Goal: Task Accomplishment & Management: Complete application form

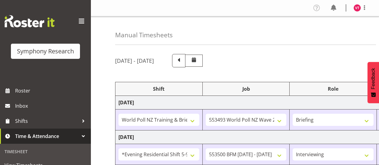
select select "39995"
select select "10527"
select select "48116"
select select "10242"
select select "47"
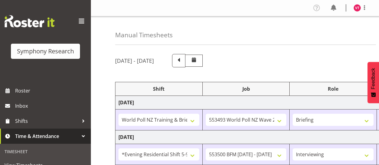
select select "21"
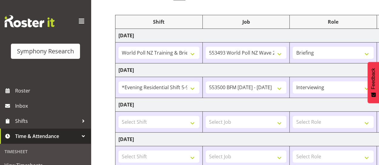
scroll to position [0, 140]
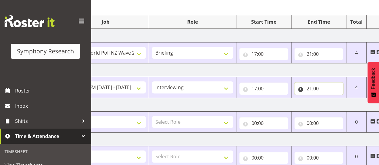
drag, startPoint x: 0, startPoint y: 0, endPoint x: 324, endPoint y: 88, distance: 335.9
click at [324, 88] on input "21:00" at bounding box center [318, 88] width 49 height 12
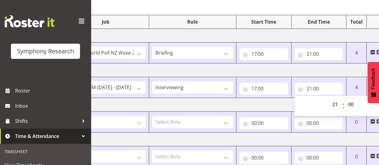
click at [351, 104] on select "00 01 02 03 04 05 06 07 08 09 10 11 12 13 14 15 16 17 18 19 20 21 22 23 24 25 2…" at bounding box center [351, 104] width 14 height 12
select select "22"
click at [344, 98] on select "00 01 02 03 04 05 06 07 08 09 10 11 12 13 14 15 16 17 18 19 20 21 22 23 24 25 2…" at bounding box center [351, 104] width 14 height 12
type input "21:22"
click at [274, 101] on td "[DATE]" at bounding box center [186, 105] width 423 height 14
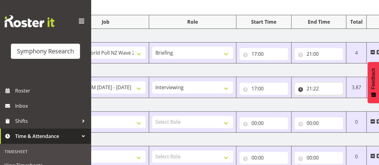
click at [320, 87] on input "21:22" at bounding box center [318, 88] width 49 height 12
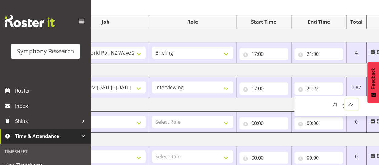
click at [347, 103] on select "00 01 02 03 04 05 06 07 08 09 10 11 12 13 14 15 16 17 18 19 20 21 22 23 24 25 2…" at bounding box center [351, 104] width 14 height 12
click at [333, 107] on select "00 01 02 03 04 05 06 07 08 09 10 11 12 13 14 15 16 17 18 19 20 21 22 23" at bounding box center [336, 104] width 14 height 12
click at [356, 102] on select "00 01 02 03 04 05 06 07 08 09 10 11 12 13 14 15 16 17 18 19 20 21 22 23 24 25 2…" at bounding box center [351, 104] width 14 height 12
click at [275, 104] on td "[DATE]" at bounding box center [186, 105] width 423 height 14
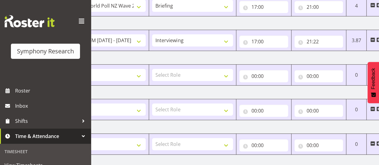
scroll to position [110, 0]
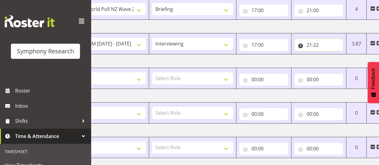
click at [321, 45] on input "21:22" at bounding box center [318, 45] width 49 height 12
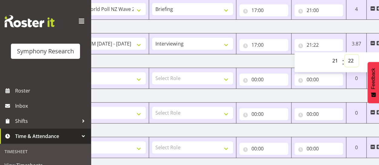
click at [349, 60] on select "00 01 02 03 04 05 06 07 08 09 10 11 12 13 14 15 16 17 18 19 20 21 22 23 24 25 2…" at bounding box center [351, 60] width 14 height 12
select select "0"
click at [344, 54] on select "00 01 02 03 04 05 06 07 08 09 10 11 12 13 14 15 16 17 18 19 20 21 22 23 24 25 2…" at bounding box center [351, 60] width 14 height 12
type input "21:00"
click at [265, 58] on td "[DATE]" at bounding box center [186, 61] width 423 height 14
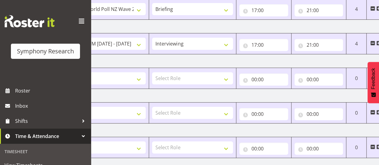
click at [377, 42] on span at bounding box center [378, 43] width 5 height 5
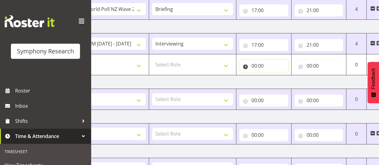
click at [258, 62] on input "00:00" at bounding box center [263, 66] width 49 height 12
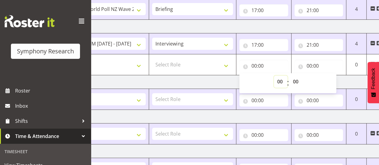
click at [281, 79] on select "00 01 02 03 04 05 06 07 08 09 10 11 12 13 14 15 16 17 18 19 20 21 22 23" at bounding box center [281, 81] width 14 height 12
select select "21"
click at [274, 75] on select "00 01 02 03 04 05 06 07 08 09 10 11 12 13 14 15 16 17 18 19 20 21 22 23" at bounding box center [281, 81] width 14 height 12
type input "21:00"
click at [314, 64] on input "00:00" at bounding box center [318, 66] width 49 height 12
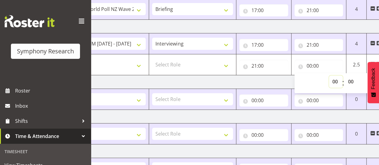
click at [340, 80] on select "00 01 02 03 04 05 06 07 08 09 10 11 12 13 14 15 16 17 18 19 20 21 22 23" at bounding box center [336, 81] width 14 height 12
select select "21"
click at [329, 75] on select "00 01 02 03 04 05 06 07 08 09 10 11 12 13 14 15 16 17 18 19 20 21 22 23" at bounding box center [336, 81] width 14 height 12
type input "21:00"
click at [349, 81] on select "00 01 02 03 04 05 06 07 08 09 10 11 12 13 14 15 16 17 18 19 20 21 22 23 24 25 2…" at bounding box center [351, 81] width 14 height 12
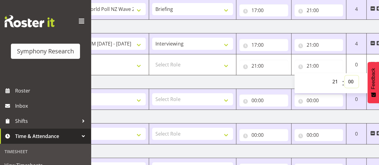
select select "22"
click at [344, 75] on select "00 01 02 03 04 05 06 07 08 09 10 11 12 13 14 15 16 17 18 19 20 21 22 23 24 25 2…" at bounding box center [351, 81] width 14 height 12
type input "21:22"
click at [272, 75] on td "[DATE]" at bounding box center [186, 82] width 423 height 14
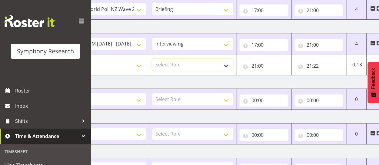
click at [179, 61] on select "Select Role Briefing Interviewing" at bounding box center [192, 64] width 81 height 12
select select "47"
click at [152, 58] on select "Select Role Briefing Interviewing" at bounding box center [192, 64] width 81 height 12
click at [131, 65] on select "Select Job 550060 IF Admin 553492 World Poll Aus Wave 2 Main 2025 553493 World …" at bounding box center [105, 64] width 81 height 12
select select "10242"
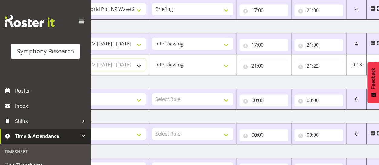
click at [65, 58] on select "Select Job 550060 IF Admin 553492 World Poll Aus Wave 2 Main 2025 553493 World …" at bounding box center [105, 64] width 81 height 12
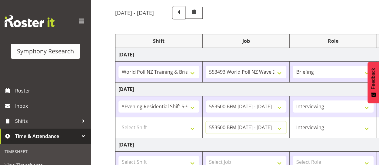
scroll to position [50, 0]
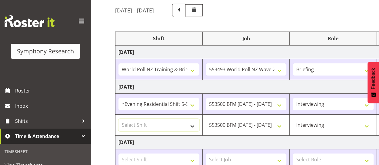
click at [191, 125] on select "Select Shift !!Project Briefing (Job to be assigned) !!Weekend Residential (Ros…" at bounding box center [158, 125] width 81 height 12
click at [254, 144] on td "[DATE]" at bounding box center [326, 142] width 423 height 14
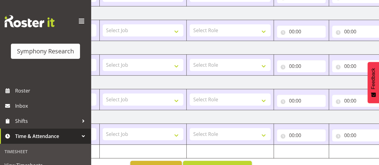
scroll to position [230, 0]
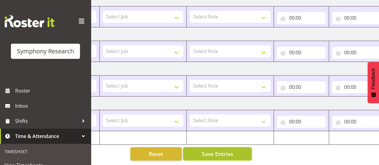
click at [207, 150] on span "Save Entries" at bounding box center [216, 154] width 31 height 8
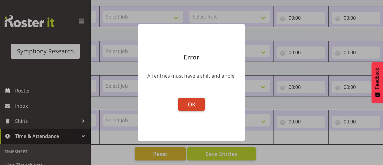
click at [190, 104] on span "OK" at bounding box center [192, 103] width 8 height 7
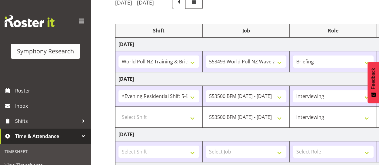
scroll to position [57, 0]
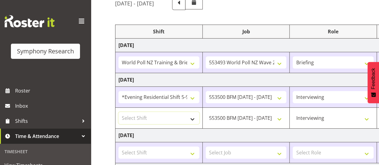
click at [162, 117] on select "Select Shift !!Project Briefing (Job to be assigned) !!Weekend Residential (Ros…" at bounding box center [158, 118] width 81 height 12
select select "48116"
click at [118, 112] on select "Select Shift !!Project Briefing (Job to be assigned) !!Weekend Residential (Ros…" at bounding box center [158, 118] width 81 height 12
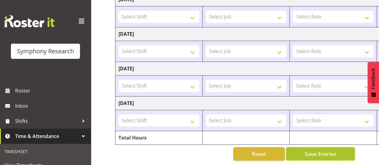
click at [337, 153] on button "Save Entries" at bounding box center [320, 153] width 69 height 13
type input "21:00"
type input "21:22"
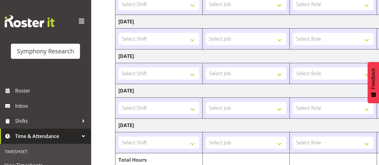
scroll to position [209, 0]
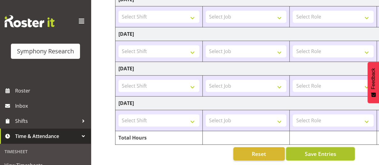
click at [313, 150] on span "Save Entries" at bounding box center [319, 154] width 31 height 8
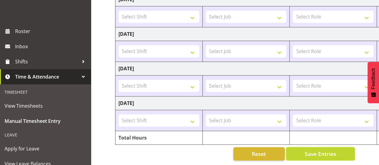
scroll to position [56, 0]
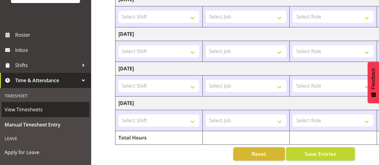
click at [20, 111] on span "View Timesheets" at bounding box center [46, 109] width 82 height 9
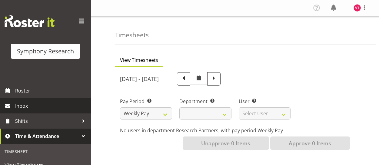
select select
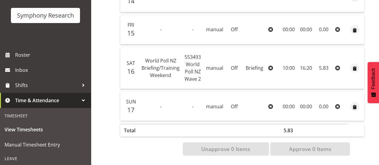
scroll to position [13, 0]
